Goal: Task Accomplishment & Management: Manage account settings

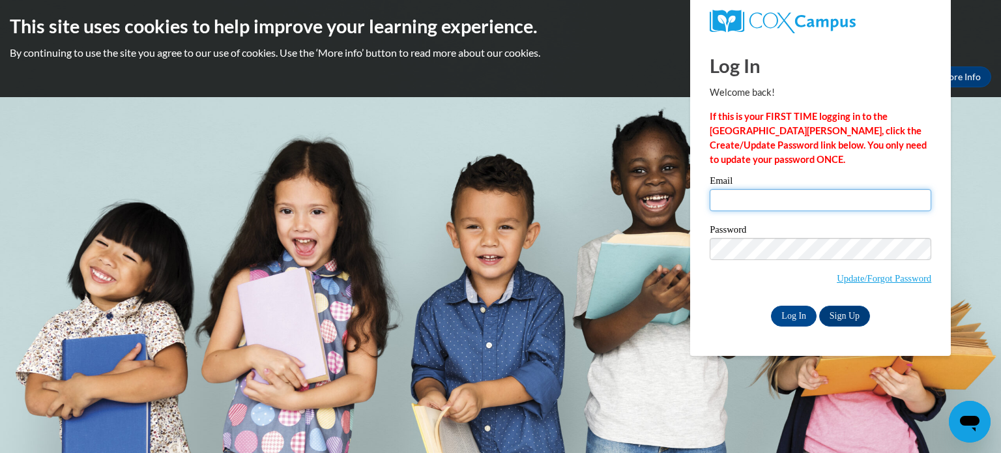
click at [759, 199] on input "Email" at bounding box center [821, 200] width 222 height 22
type input "nicole.bishop@rusd.org"
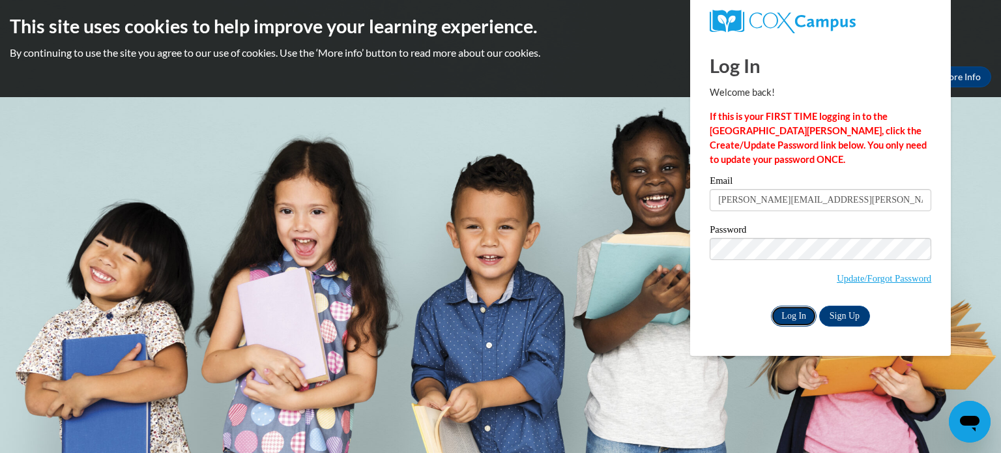
click at [795, 318] on input "Log In" at bounding box center [794, 316] width 46 height 21
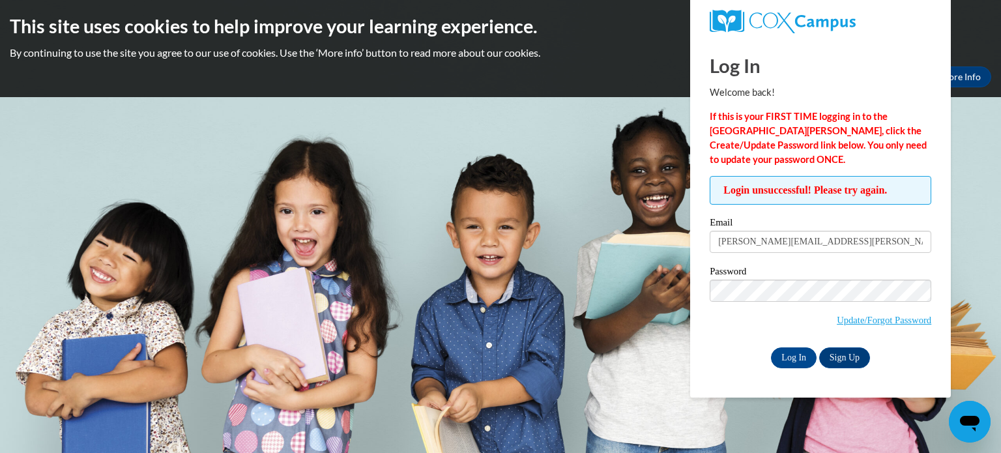
click at [705, 353] on div "Login unsuccessful! Please try again. Please enter your email! Please enter you…" at bounding box center [820, 272] width 241 height 192
click at [868, 315] on link "Update/Forgot Password" at bounding box center [884, 320] width 95 height 10
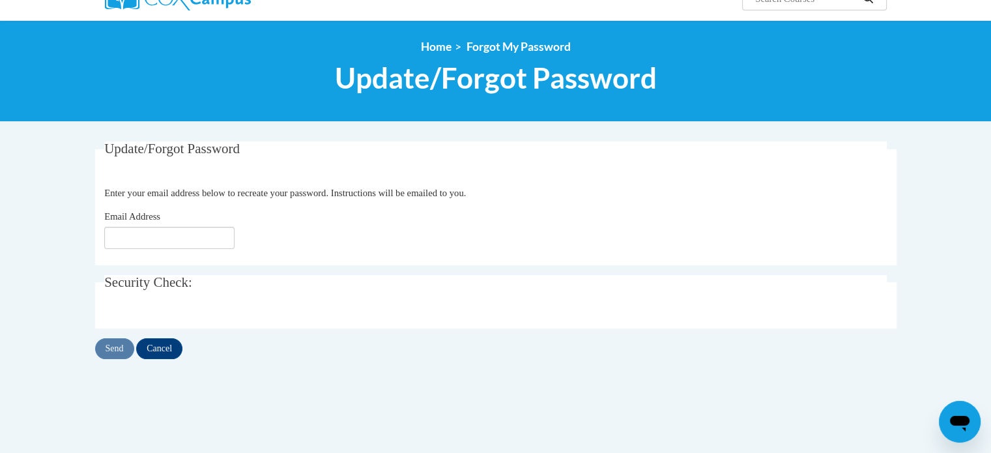
scroll to position [122, 0]
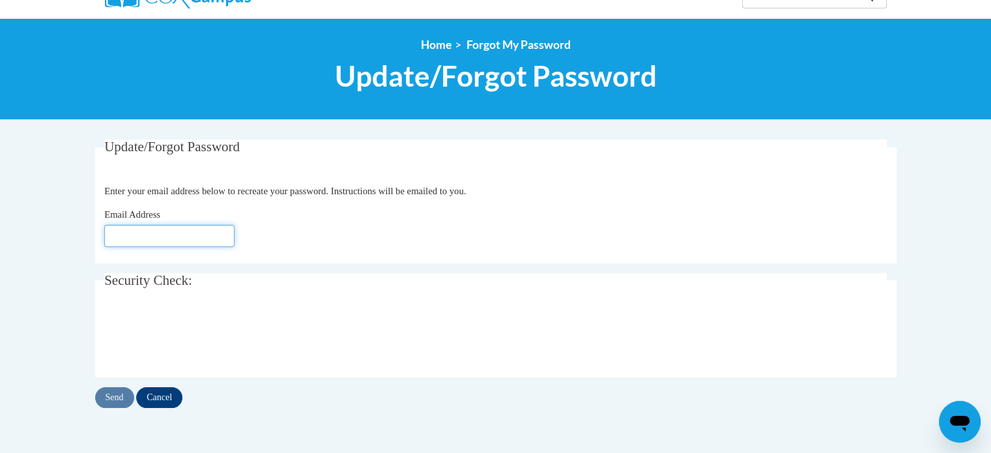
click at [167, 241] on input "Email Address" at bounding box center [169, 236] width 130 height 22
type input "[PERSON_NAME][EMAIL_ADDRESS][PERSON_NAME][DOMAIN_NAME]"
click at [109, 393] on input "Send" at bounding box center [114, 397] width 39 height 21
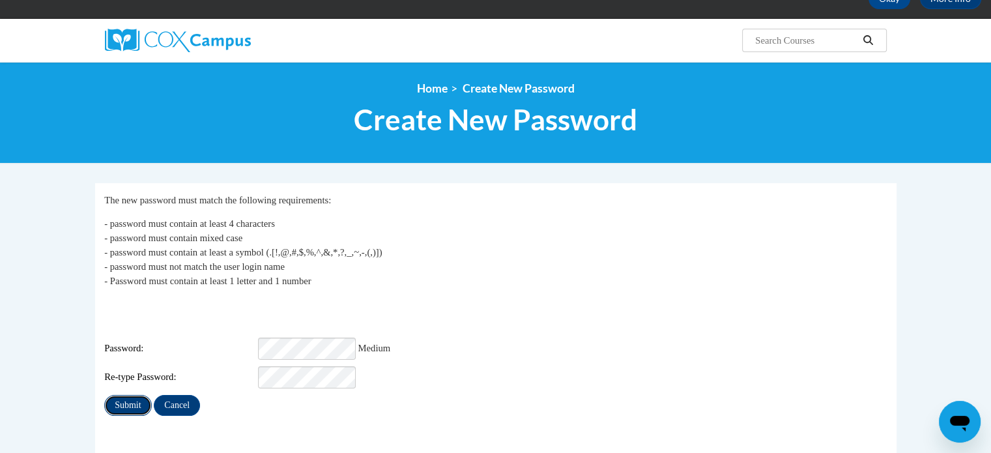
click at [126, 395] on input "Submit" at bounding box center [127, 405] width 47 height 21
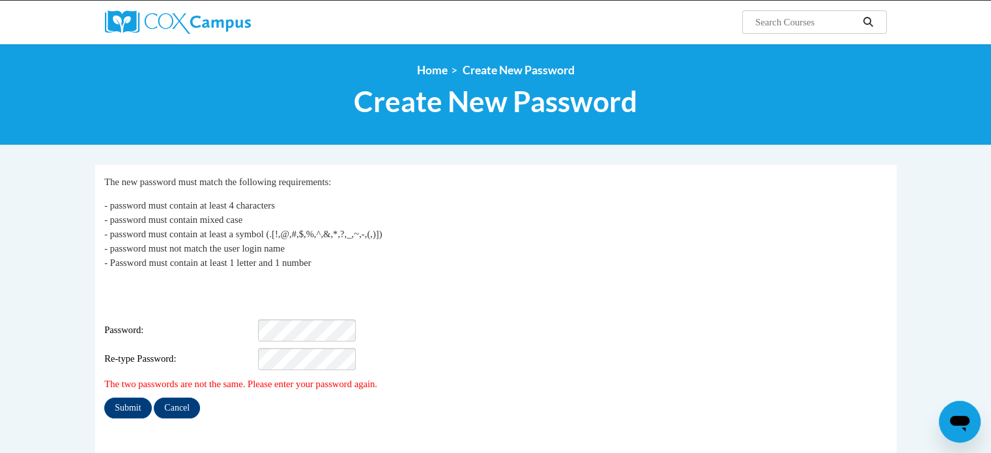
scroll to position [98, 0]
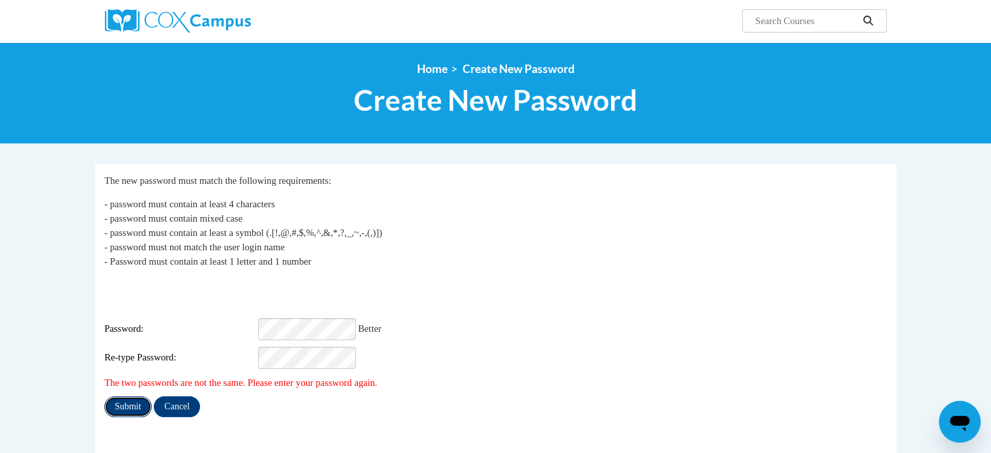
click at [124, 396] on input "Submit" at bounding box center [127, 406] width 47 height 21
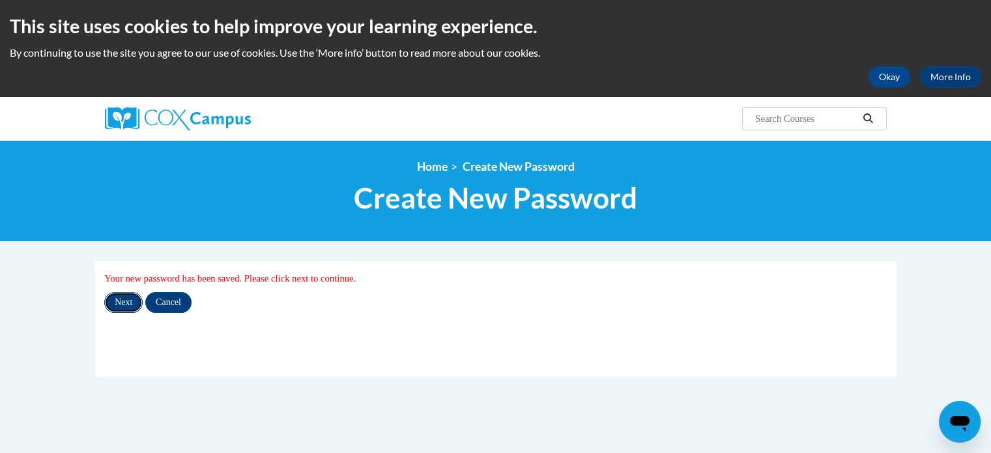
click at [125, 304] on input "Next" at bounding box center [123, 302] width 38 height 21
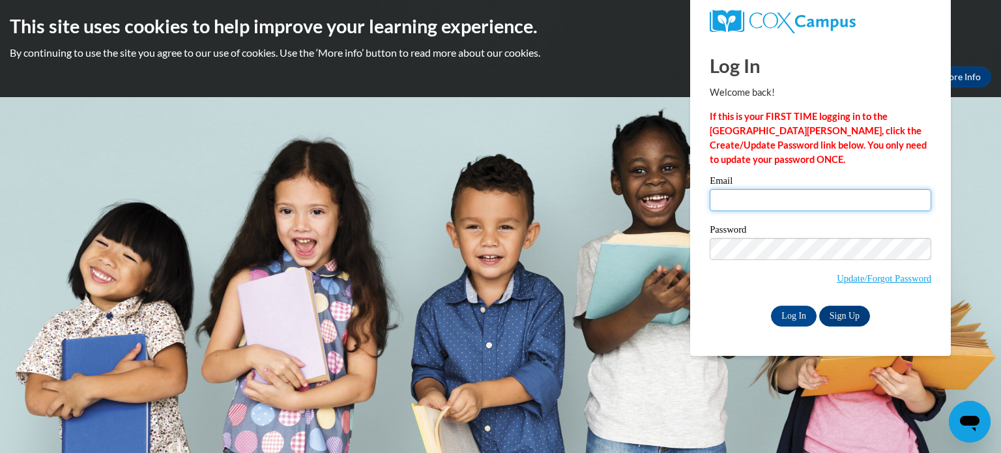
click at [720, 203] on input "Email" at bounding box center [821, 200] width 222 height 22
type input "nicole.bishop@rusd.org"
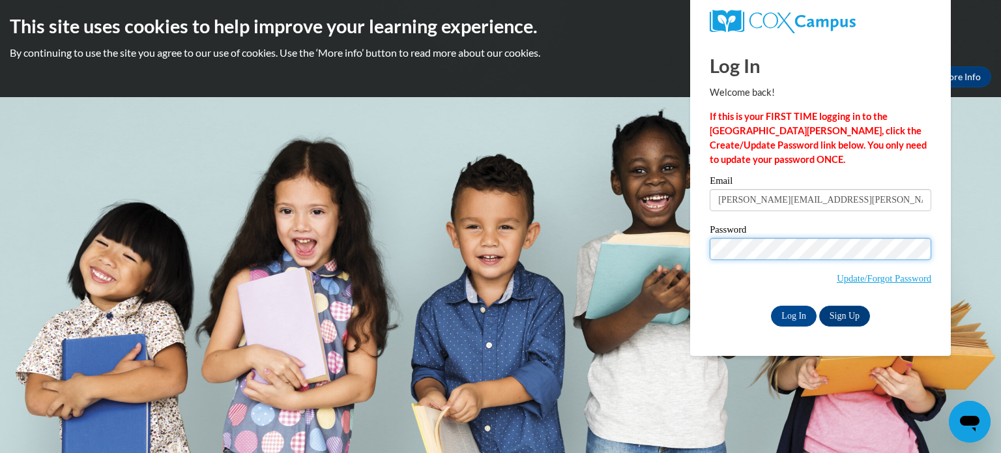
click at [771, 306] on input "Log In" at bounding box center [794, 316] width 46 height 21
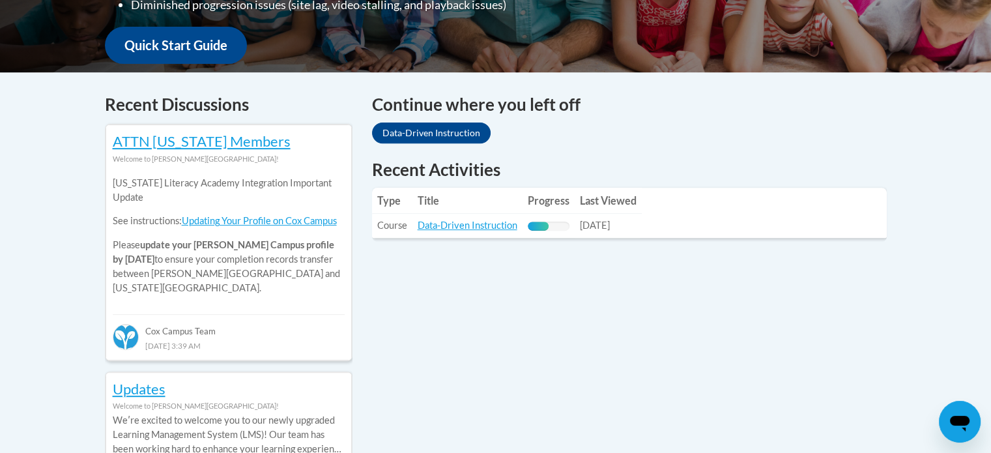
scroll to position [482, 0]
click at [480, 226] on link "Data-Driven Instruction" at bounding box center [468, 225] width 100 height 11
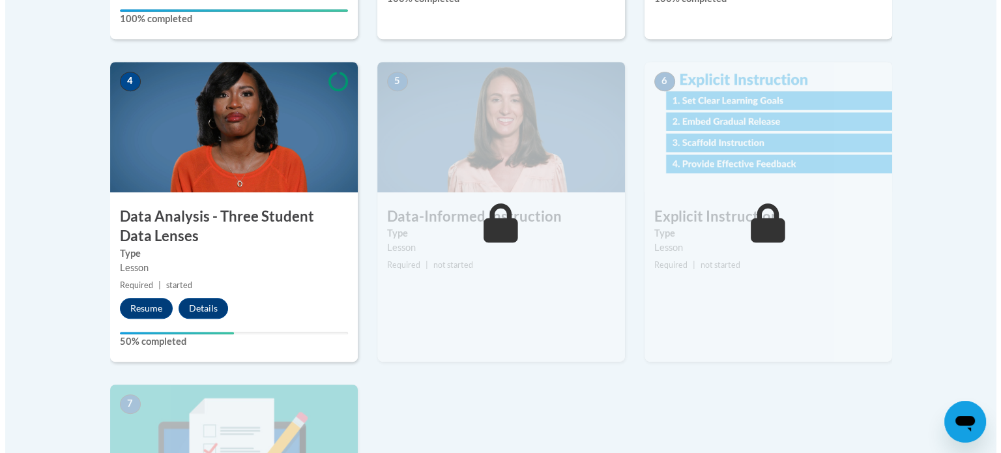
scroll to position [699, 0]
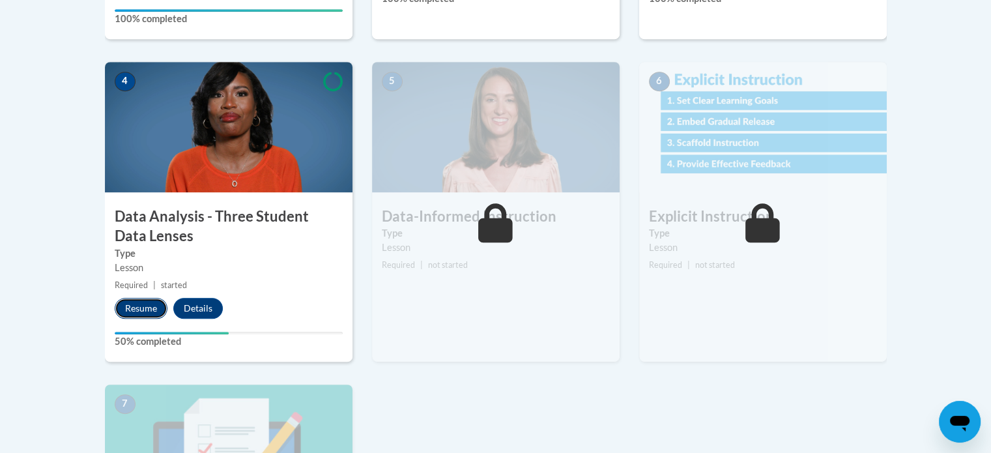
click at [138, 310] on button "Resume" at bounding box center [141, 308] width 53 height 21
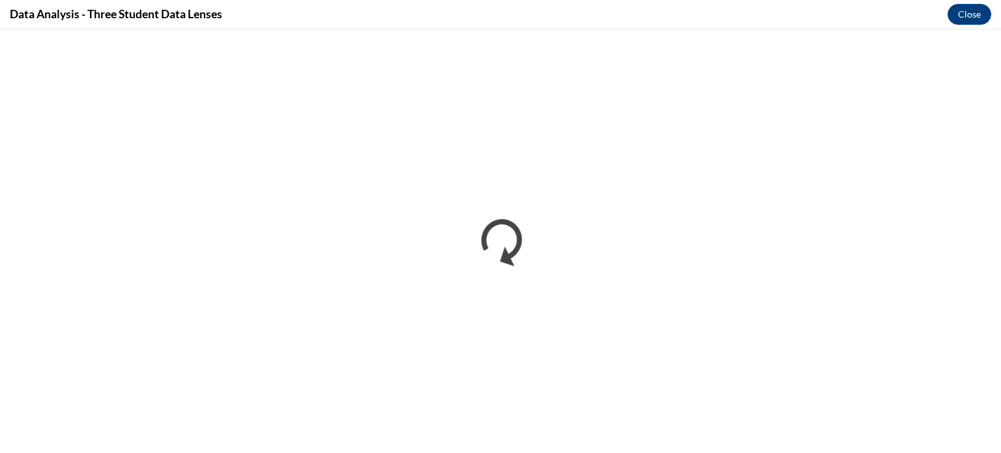
scroll to position [0, 0]
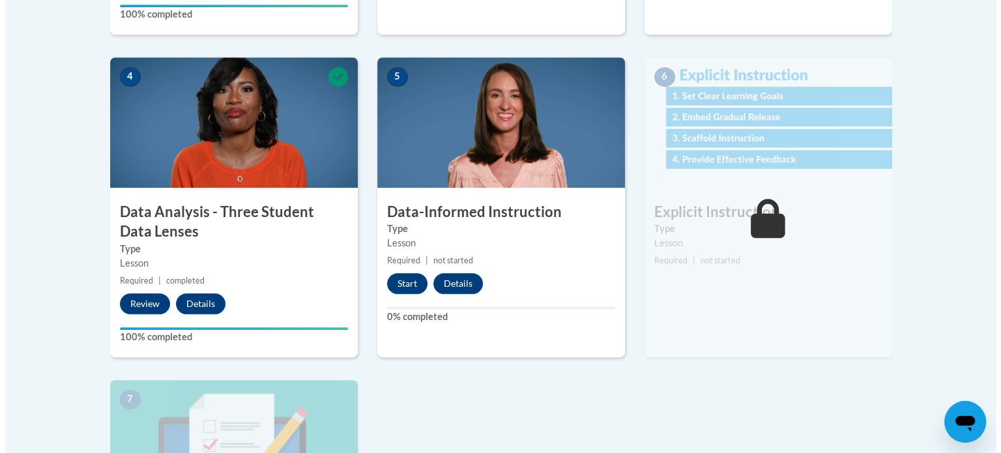
scroll to position [701, 0]
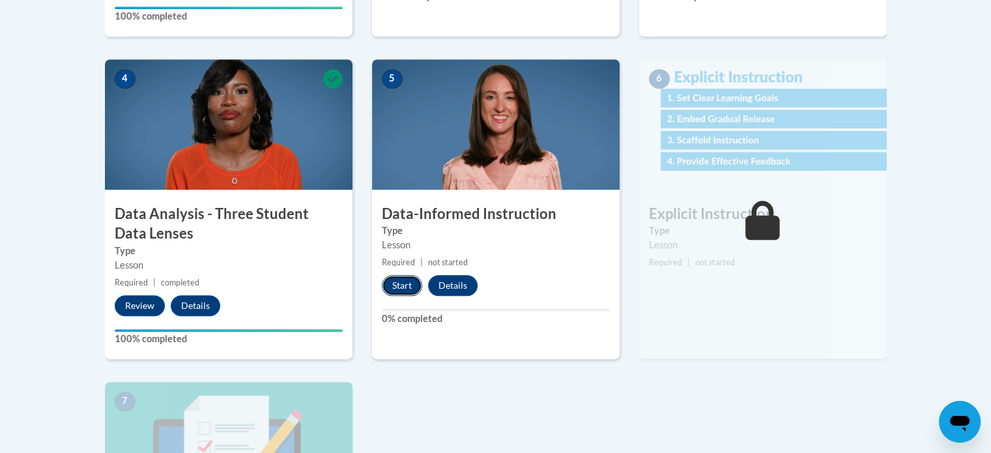
click at [399, 291] on button "Start" at bounding box center [402, 285] width 40 height 21
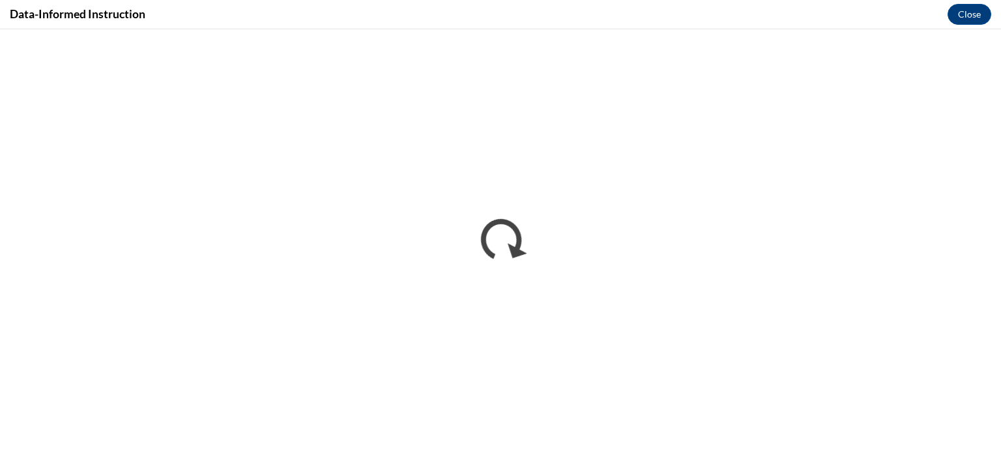
scroll to position [0, 0]
